Goal: Transaction & Acquisition: Purchase product/service

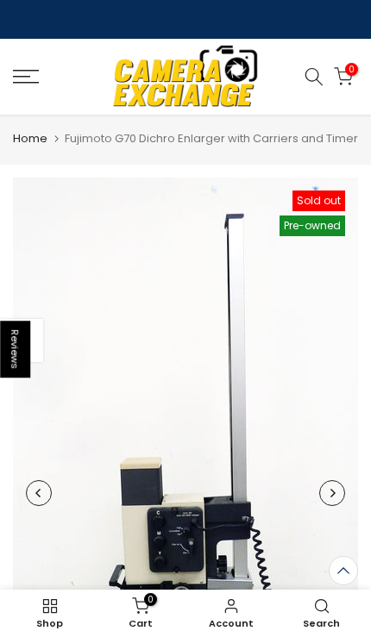
scroll to position [525, 0]
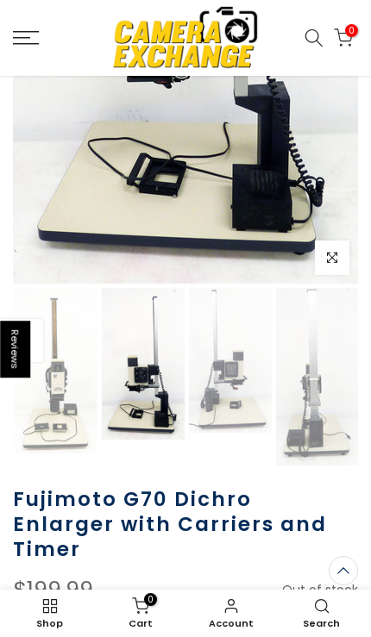
click at [235, 430] on img at bounding box center [230, 360] width 83 height 144
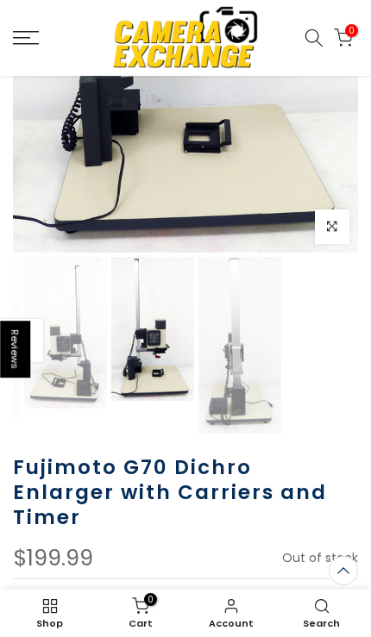
scroll to position [0, 173]
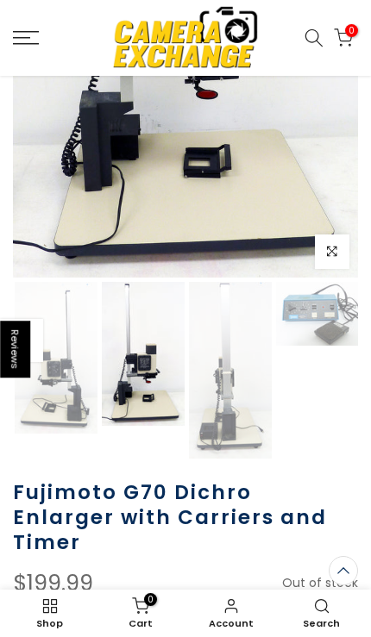
click at [249, 423] on img at bounding box center [230, 370] width 83 height 177
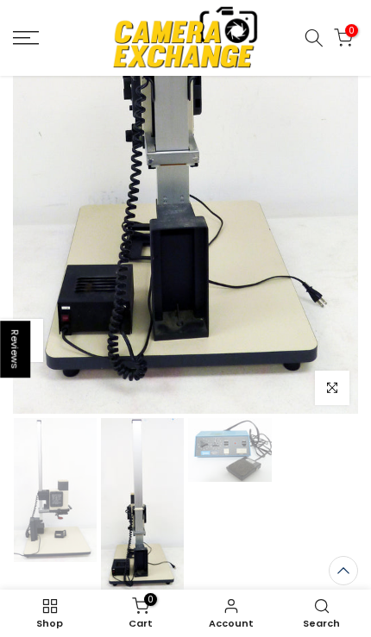
click at [254, 480] on img at bounding box center [229, 450] width 83 height 64
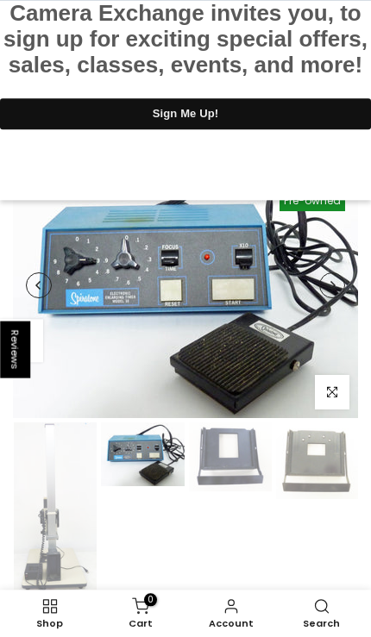
scroll to position [0, 0]
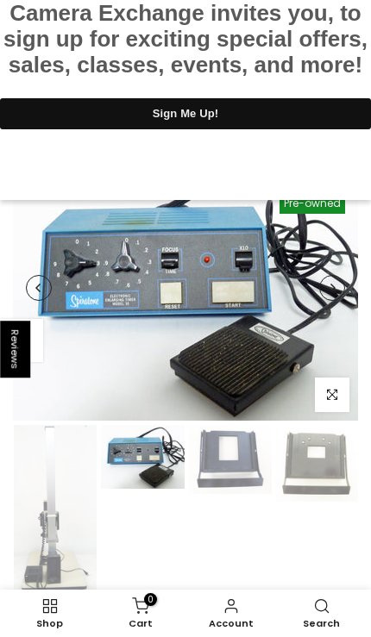
click at [95, 359] on img at bounding box center [185, 288] width 345 height 266
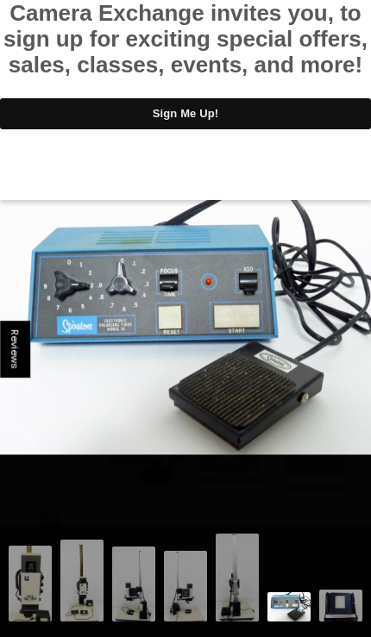
click at [88, 396] on img at bounding box center [185, 311] width 371 height 285
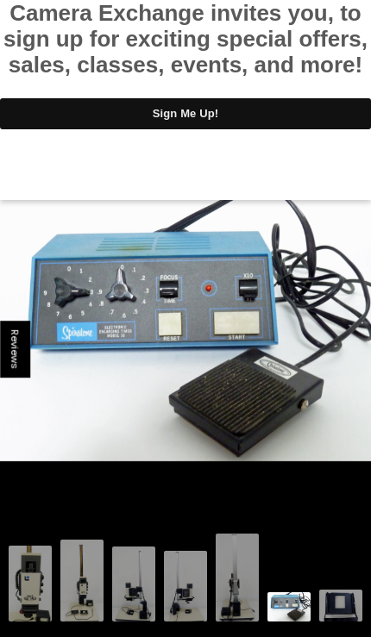
click at [342, 614] on img at bounding box center [340, 608] width 43 height 36
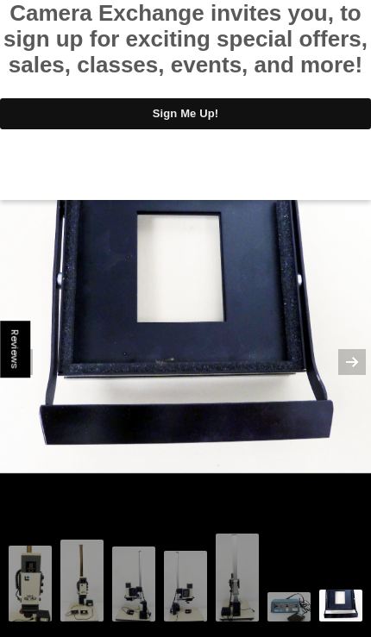
click at [188, 580] on img at bounding box center [185, 588] width 43 height 75
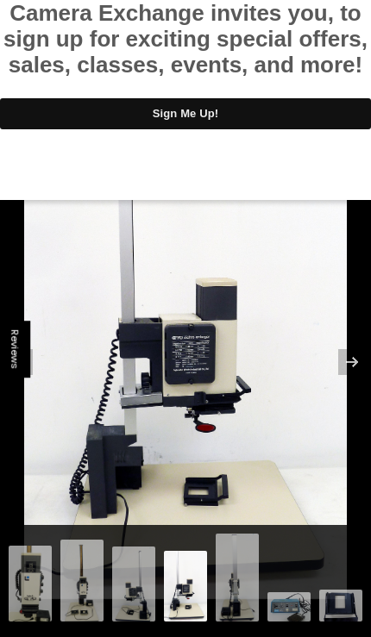
click at [135, 583] on img at bounding box center [133, 586] width 43 height 79
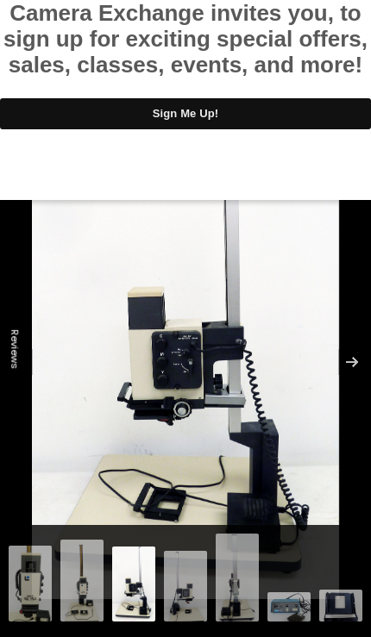
click at [88, 581] on img at bounding box center [81, 583] width 43 height 86
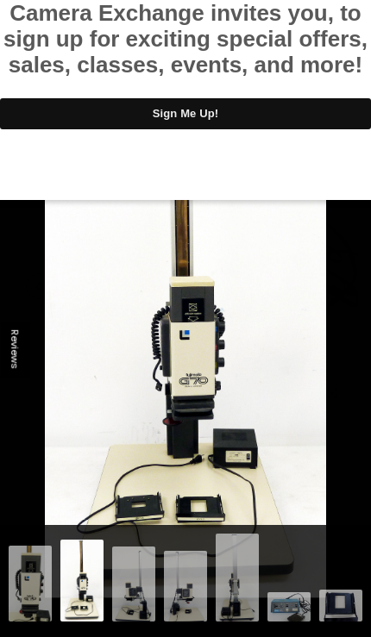
click at [348, 398] on button at bounding box center [341, 362] width 60 height 86
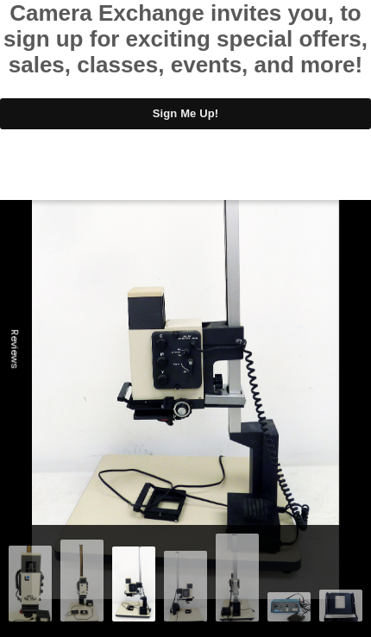
click at [343, 0] on div at bounding box center [185, 0] width 371 height 0
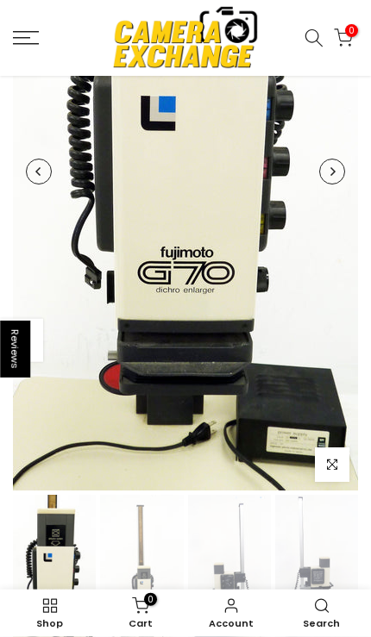
scroll to position [409, 0]
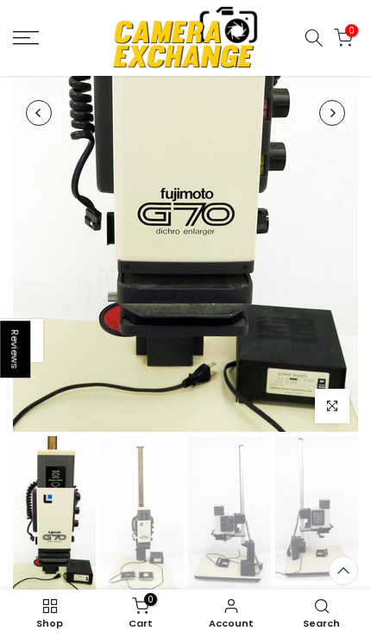
click at [152, 575] on img at bounding box center [141, 519] width 83 height 166
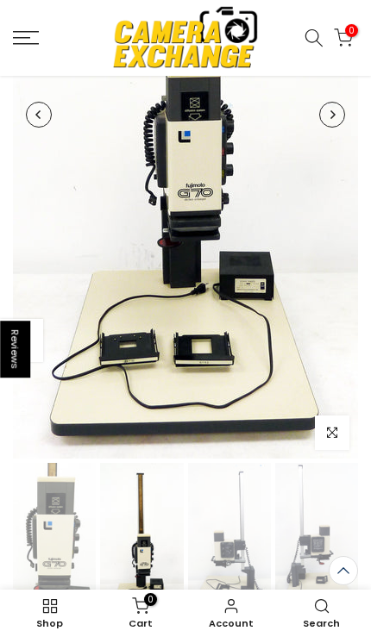
click at [239, 607] on img at bounding box center [229, 539] width 83 height 152
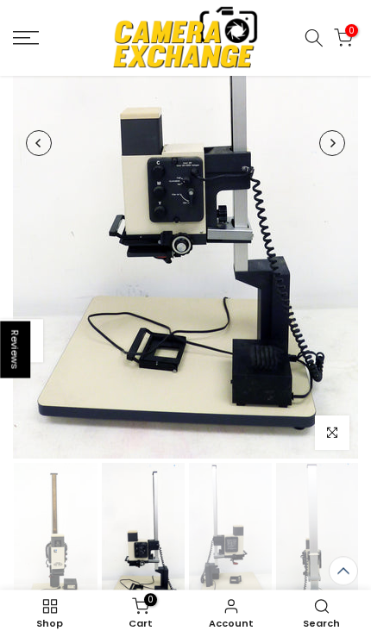
scroll to position [350, 0]
click at [308, 605] on img at bounding box center [317, 551] width 83 height 177
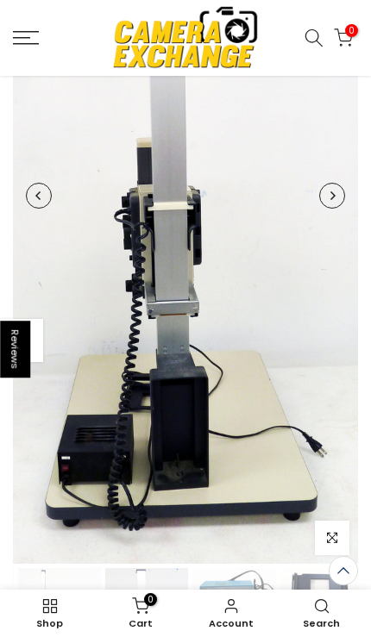
scroll to position [0, 261]
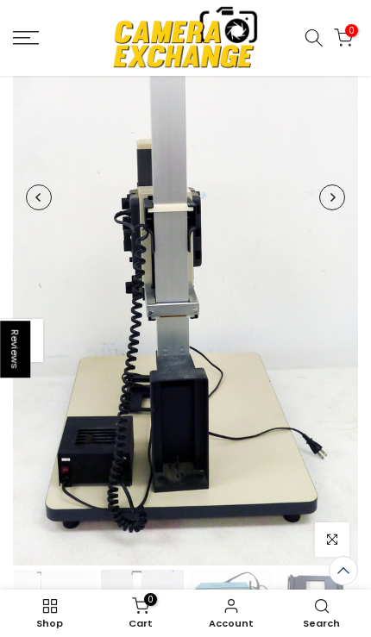
click at [248, 634] on img at bounding box center [229, 602] width 83 height 64
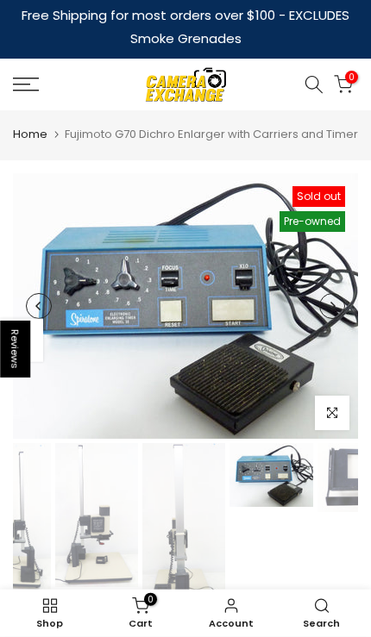
scroll to position [0, 215]
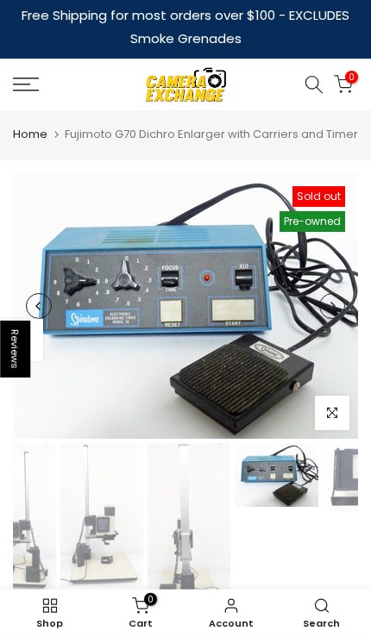
click at [178, 541] on img at bounding box center [188, 531] width 83 height 177
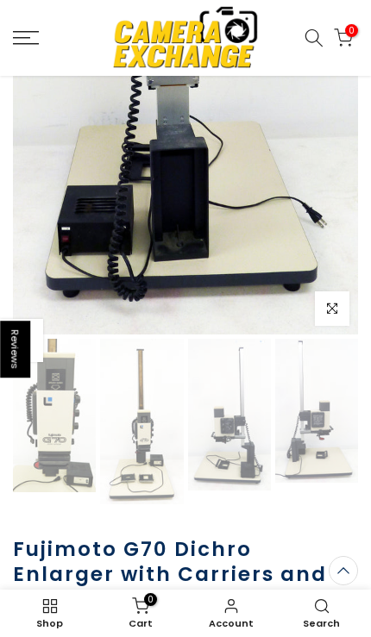
scroll to position [0, 0]
click at [72, 474] on img at bounding box center [54, 416] width 83 height 154
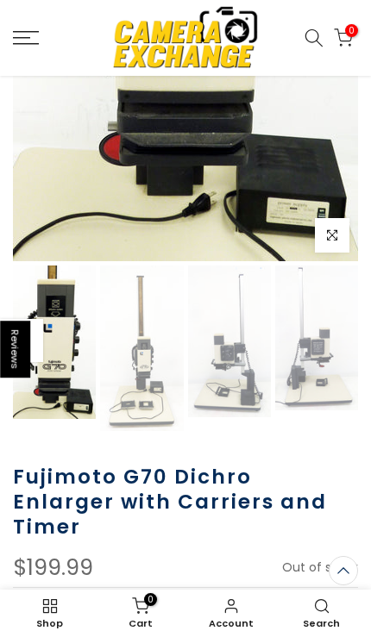
click at [151, 405] on img at bounding box center [141, 349] width 83 height 166
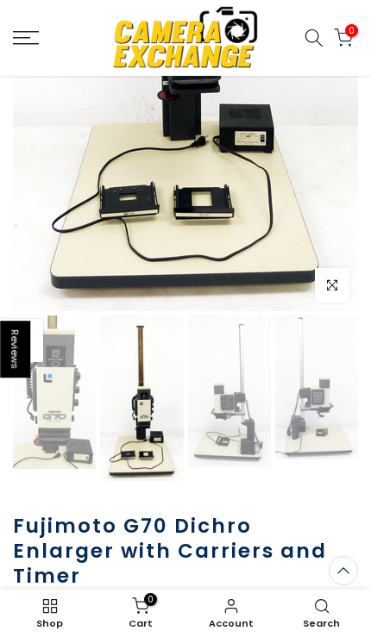
click at [234, 443] on img at bounding box center [229, 392] width 83 height 152
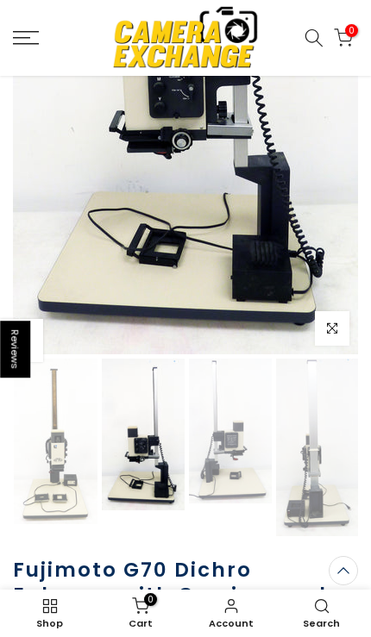
scroll to position [455, 0]
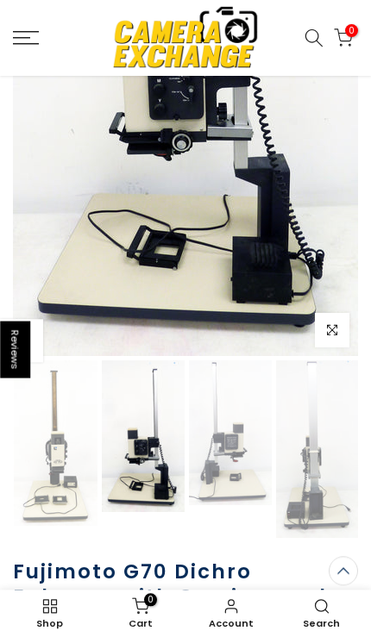
click at [224, 476] on img at bounding box center [230, 433] width 83 height 144
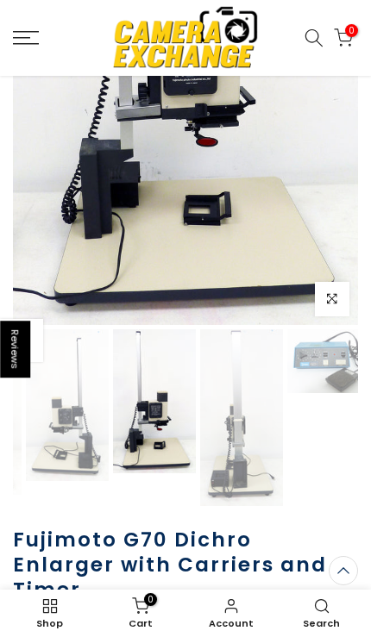
scroll to position [0, 173]
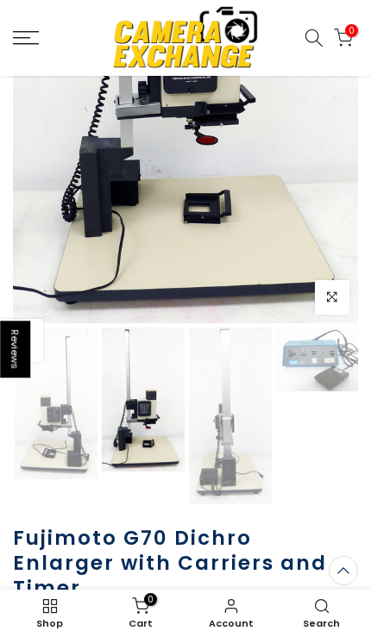
click at [226, 486] on img at bounding box center [230, 416] width 83 height 177
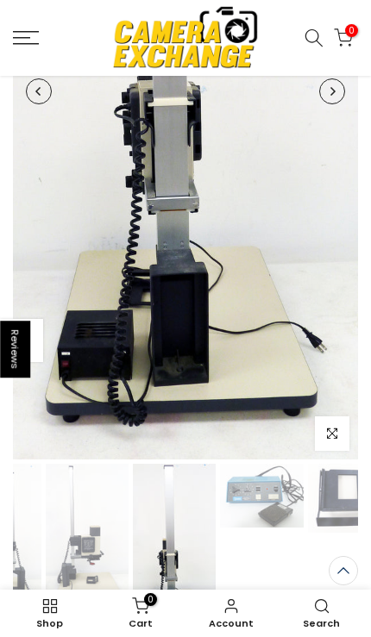
scroll to position [0, 261]
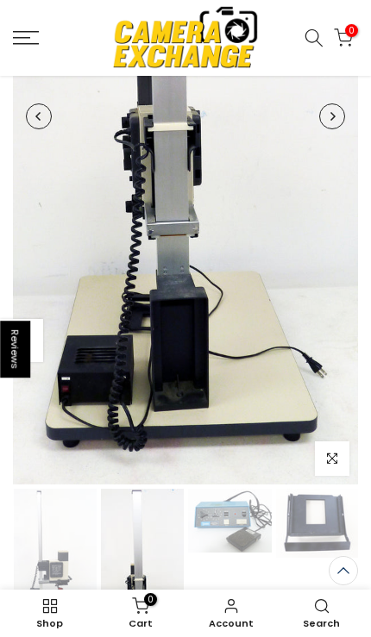
click at [243, 527] on img at bounding box center [229, 521] width 83 height 64
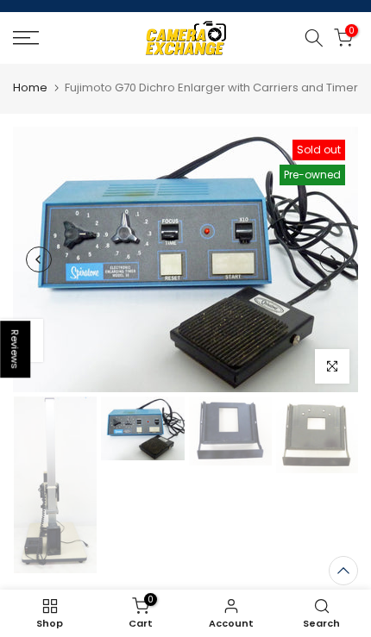
scroll to position [0, 0]
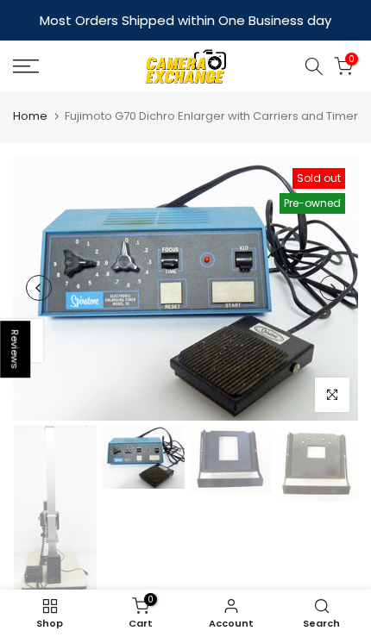
click at [235, 494] on img at bounding box center [230, 459] width 83 height 69
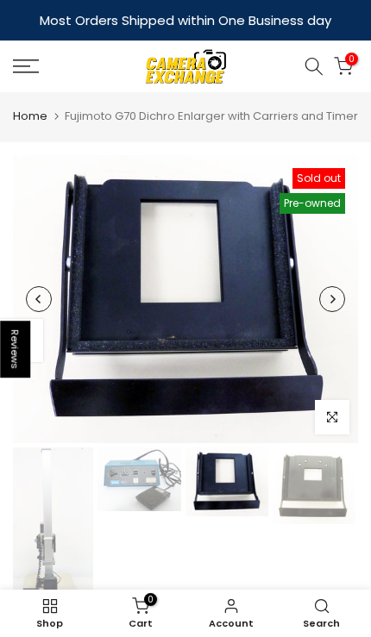
scroll to position [0, 352]
click at [317, 505] on img at bounding box center [314, 486] width 83 height 77
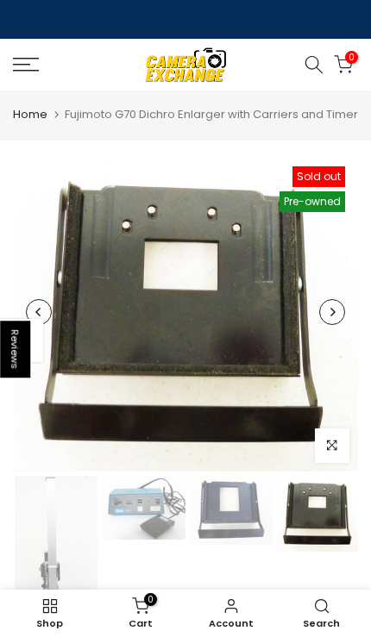
click at [238, 535] on img at bounding box center [231, 510] width 83 height 69
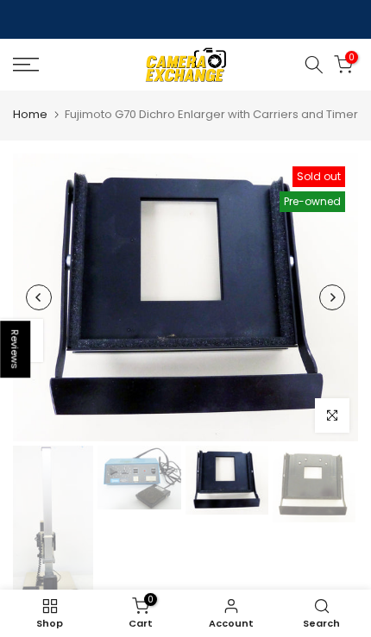
click at [160, 510] on img at bounding box center [138, 478] width 83 height 64
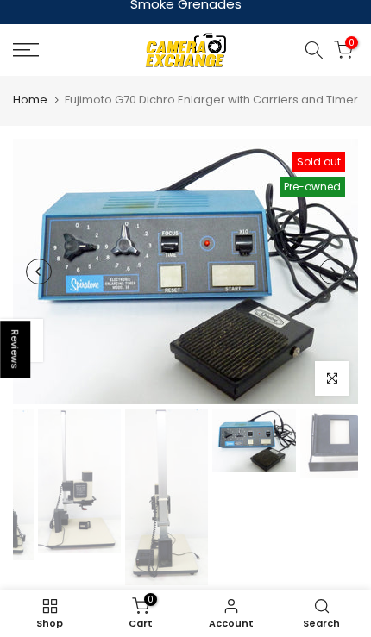
scroll to position [0, 237]
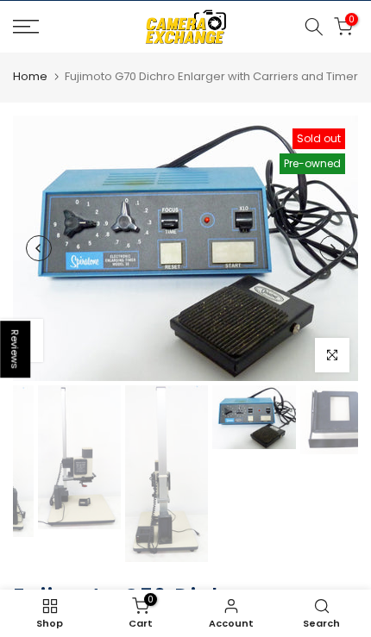
click at [160, 538] on img at bounding box center [166, 474] width 83 height 177
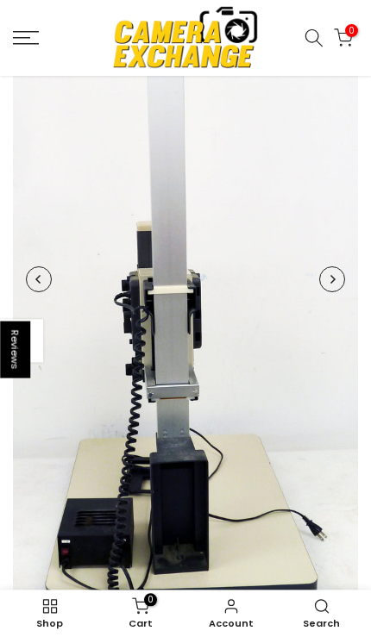
scroll to position [380, 0]
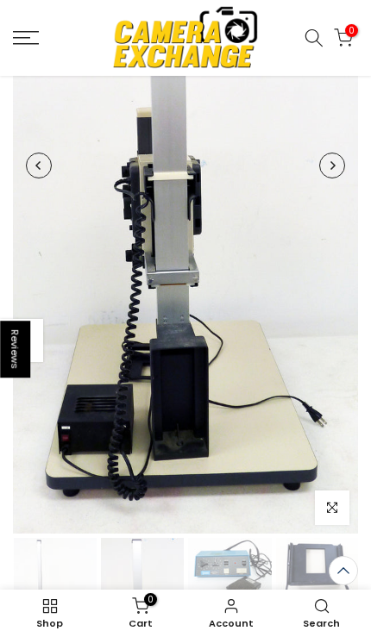
click at [79, 622] on img at bounding box center [55, 610] width 83 height 144
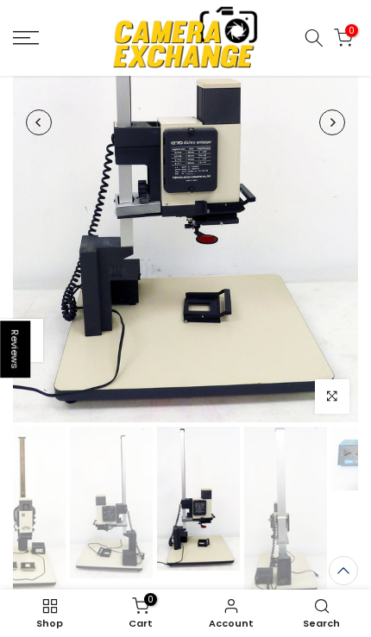
scroll to position [0, 118]
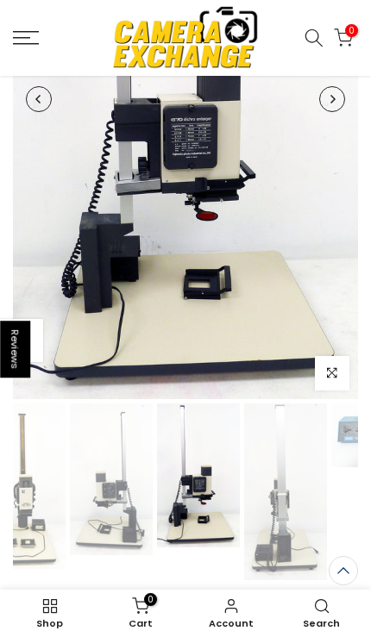
click at [126, 541] on img at bounding box center [111, 480] width 83 height 152
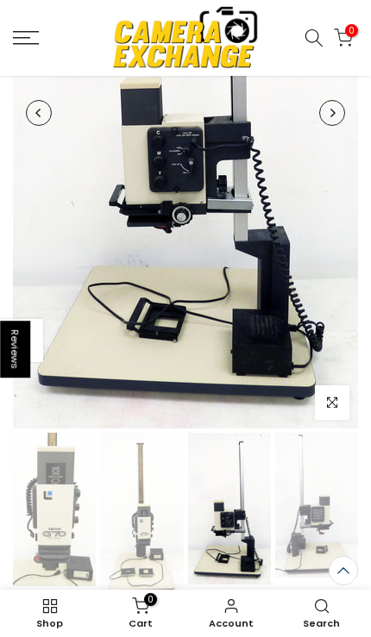
scroll to position [0, 0]
click at [135, 561] on img at bounding box center [141, 516] width 83 height 166
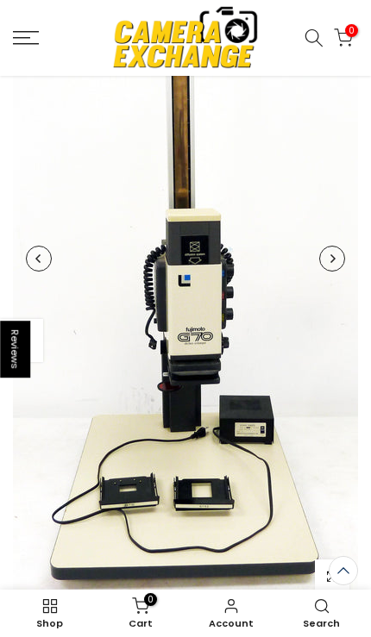
click at [336, 583] on icon "button" at bounding box center [332, 577] width 10 height 12
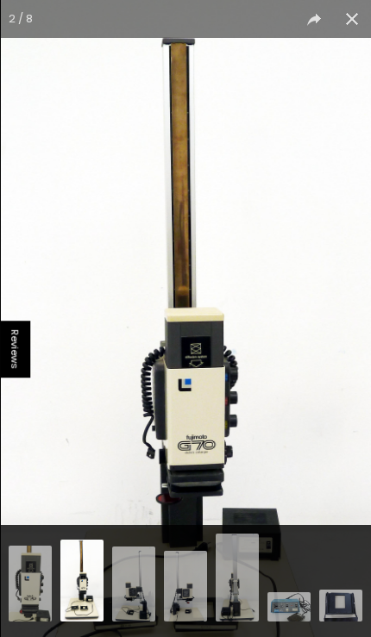
click at [291, 486] on img at bounding box center [186, 361] width 370 height 738
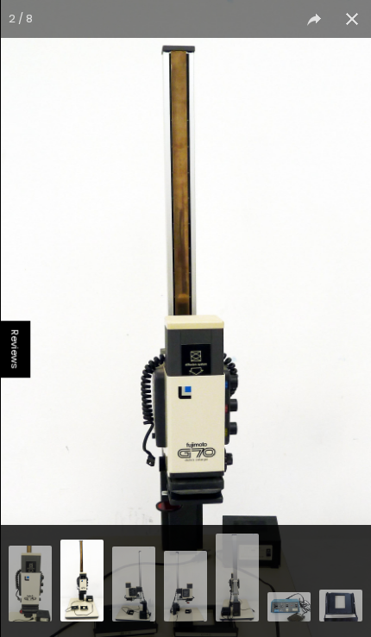
click at [97, 480] on img at bounding box center [186, 369] width 370 height 738
